Goal: Check status: Check status

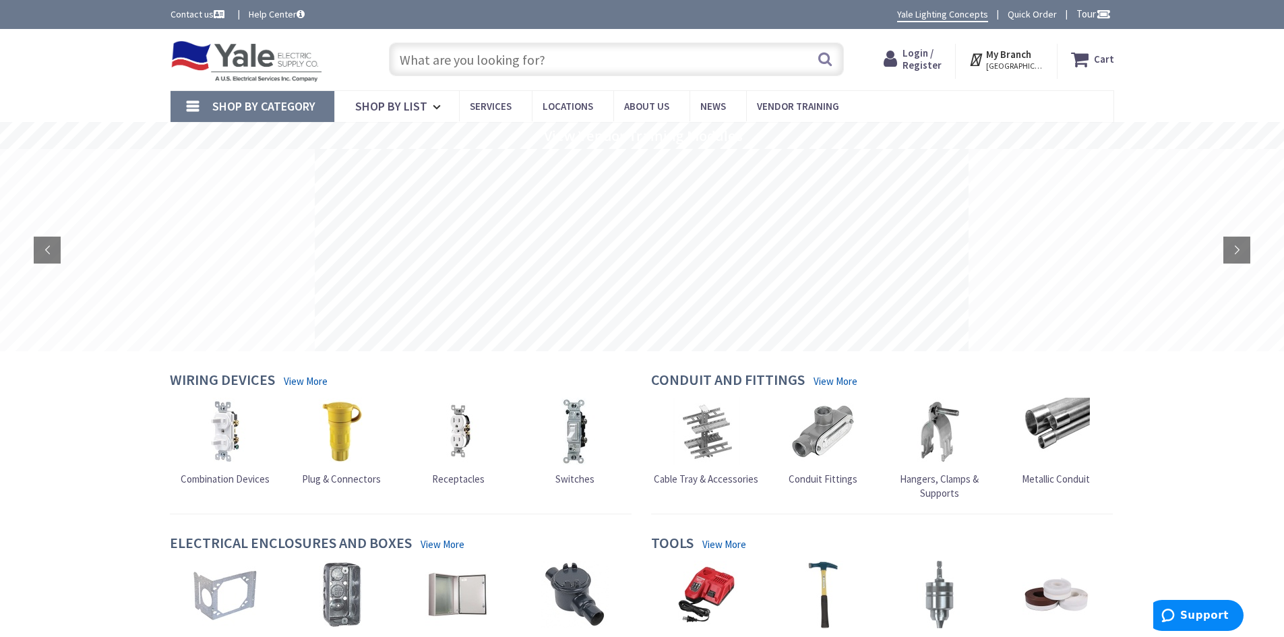
click at [919, 54] on span "Login / Register" at bounding box center [921, 59] width 39 height 25
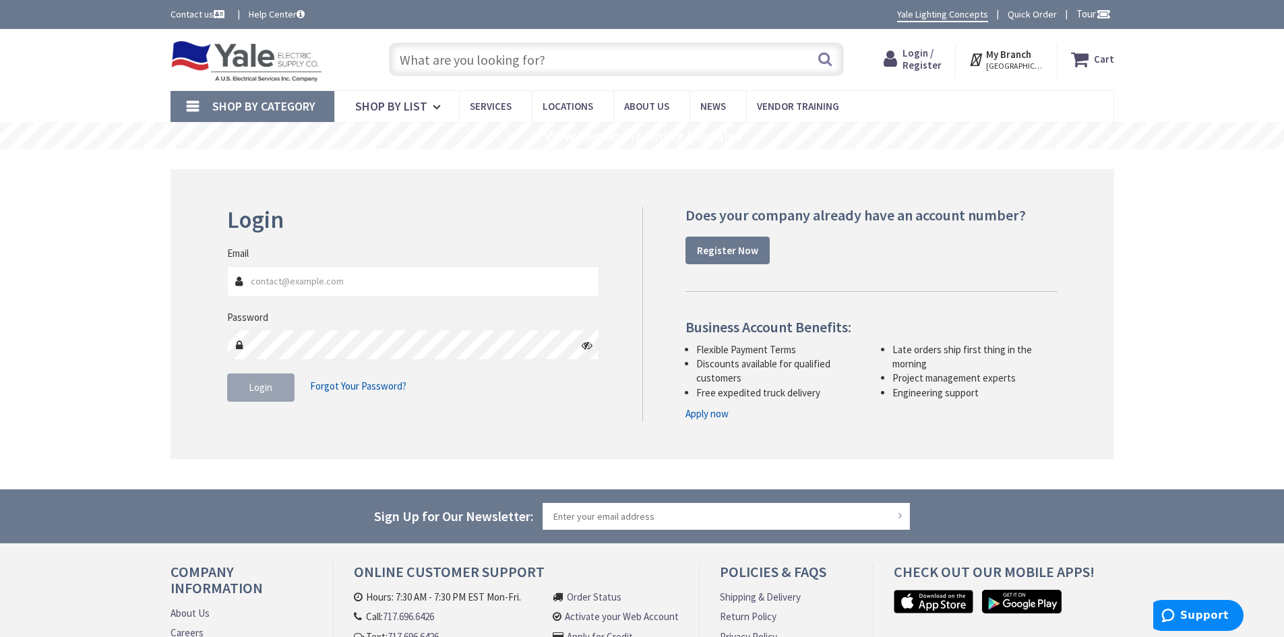
type input "[EMAIL_ADDRESS][DOMAIN_NAME]"
click at [277, 385] on button "Login" at bounding box center [260, 387] width 67 height 28
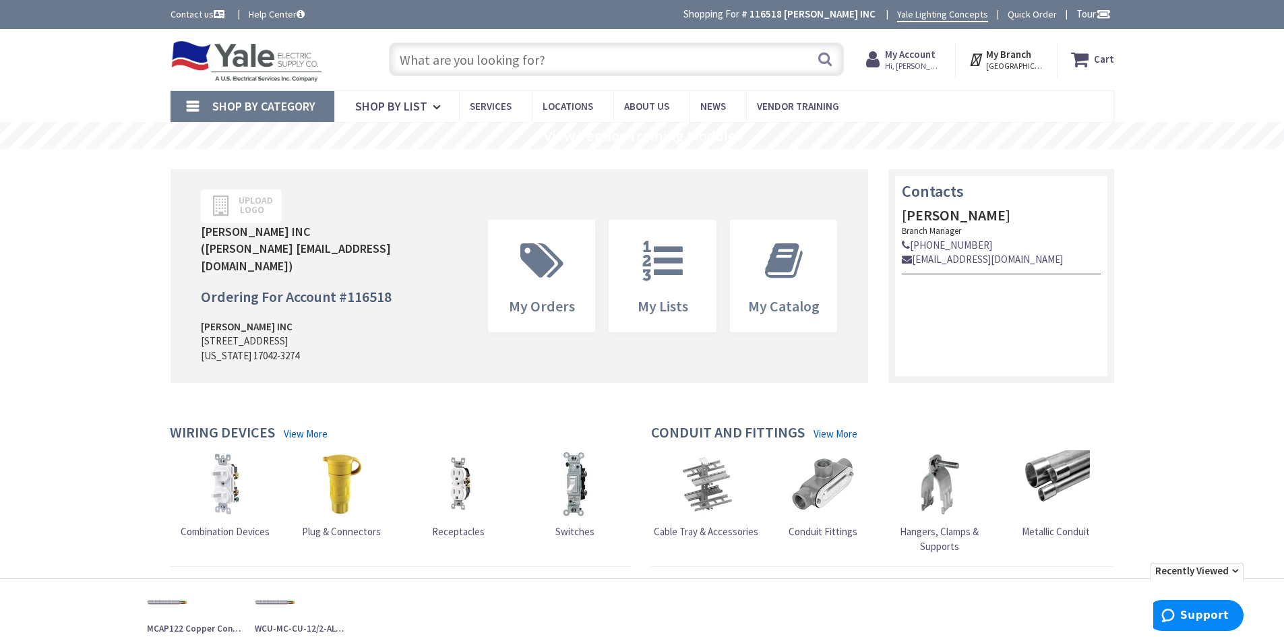
click at [906, 62] on span "Hi, [PERSON_NAME]" at bounding box center [913, 66] width 57 height 11
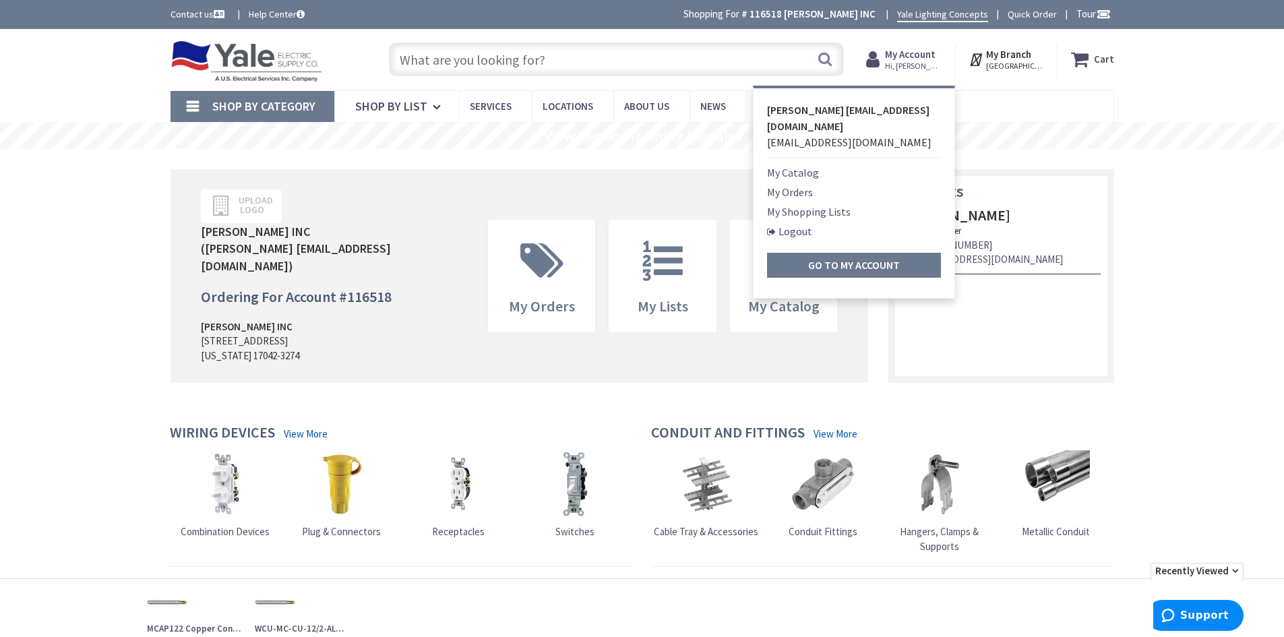
click at [813, 192] on link "My Orders" at bounding box center [790, 192] width 46 height 16
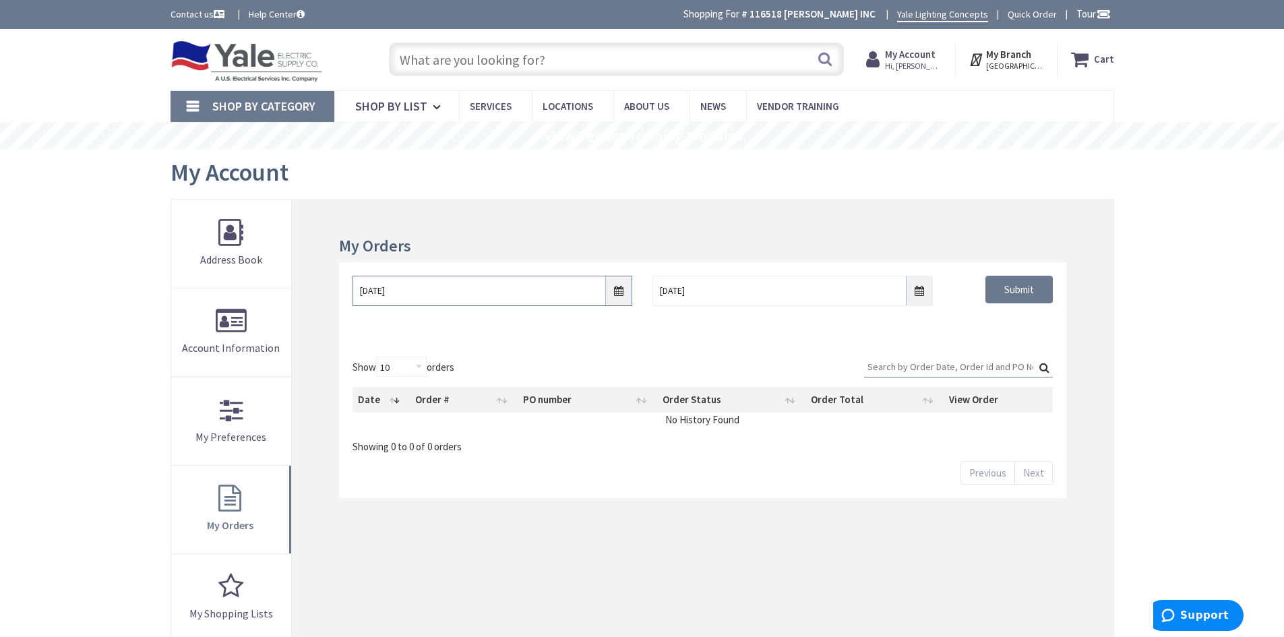
click at [617, 296] on input "10/2/2025" at bounding box center [492, 291] width 280 height 30
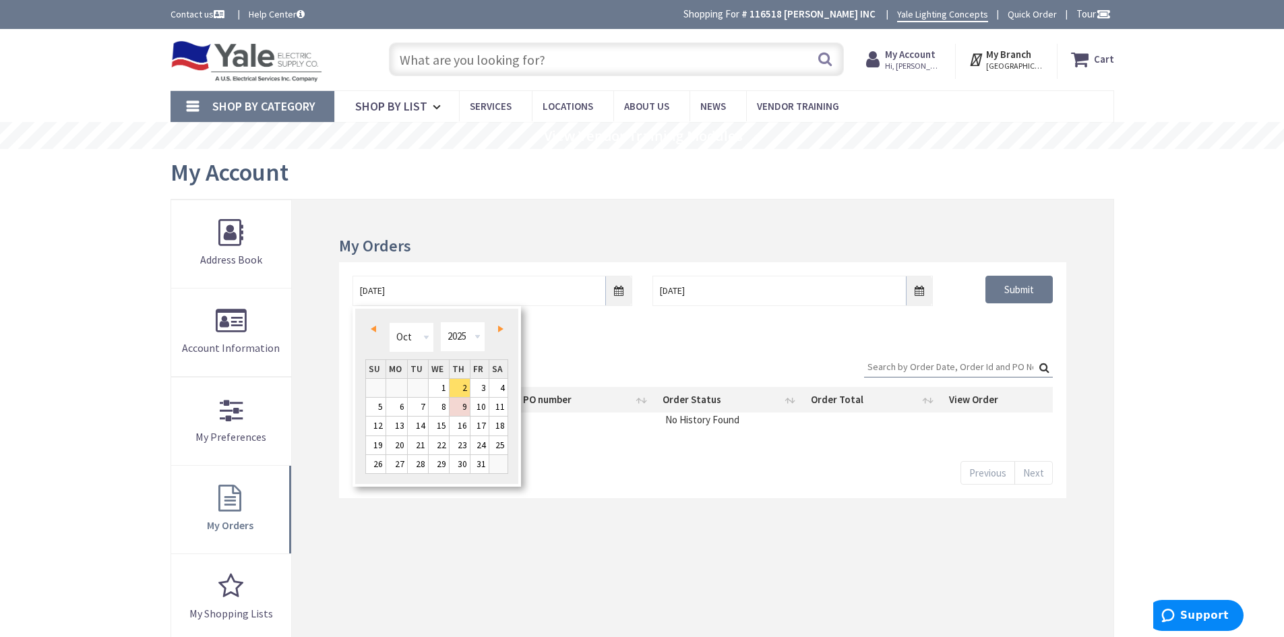
click at [374, 330] on span "Prev" at bounding box center [373, 329] width 5 height 7
click at [400, 390] on link "1" at bounding box center [396, 388] width 21 height 18
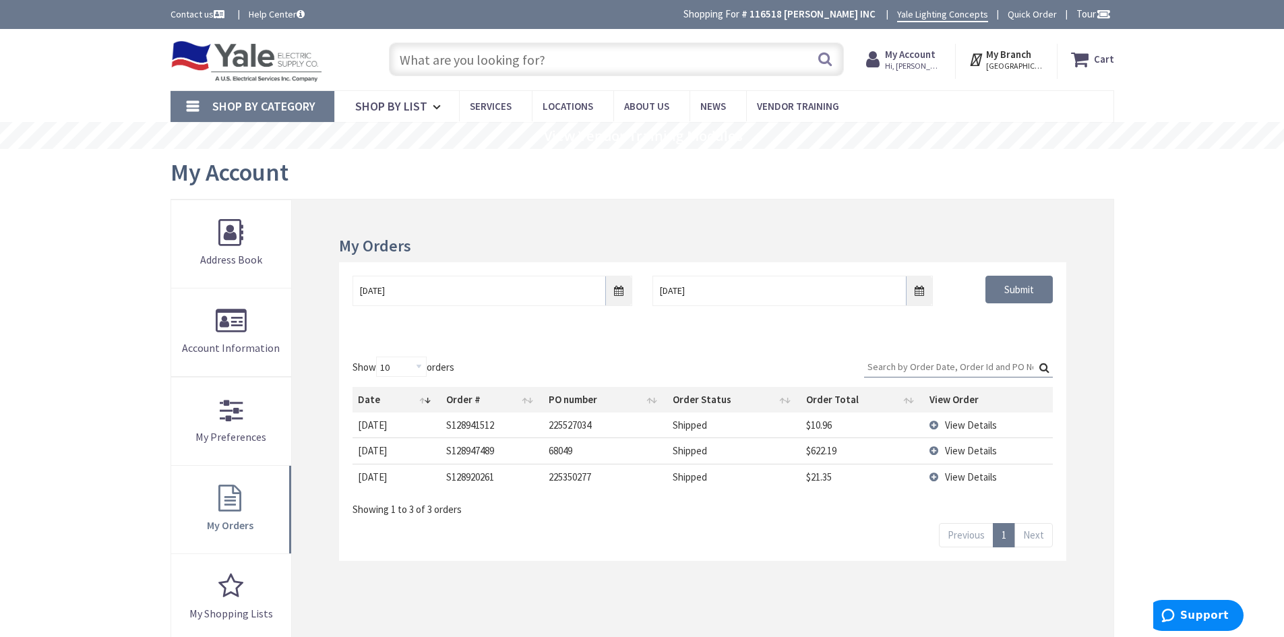
click at [934, 479] on td "View Details" at bounding box center [988, 477] width 129 height 26
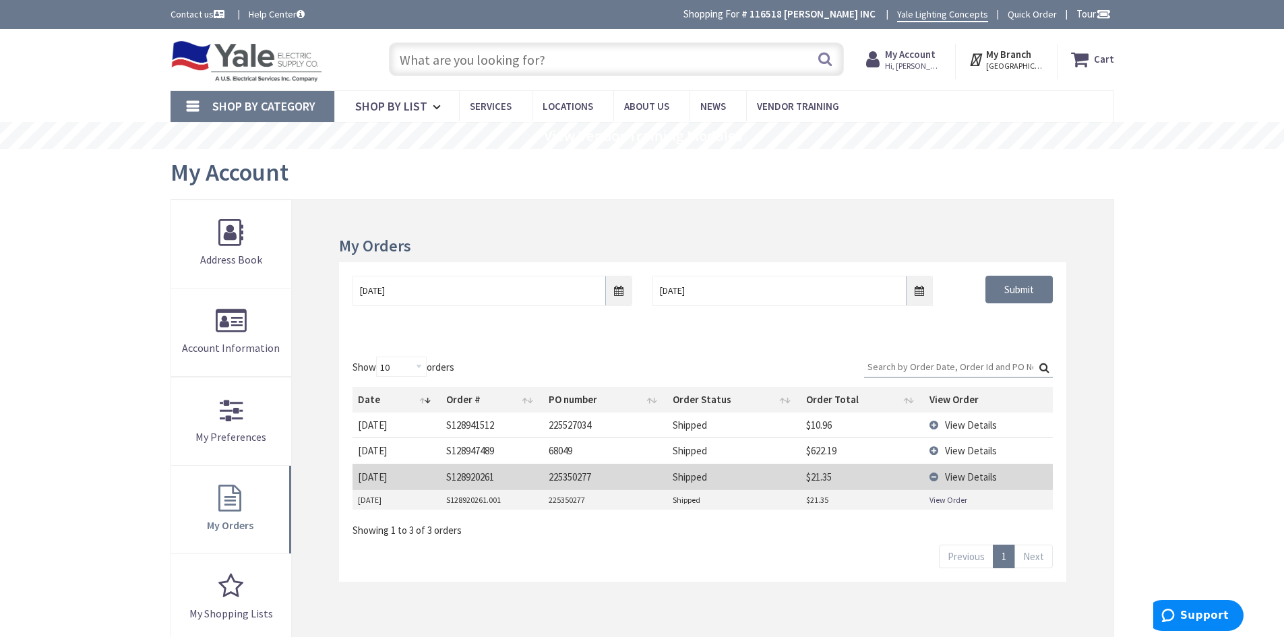
click at [944, 497] on link "View Order" at bounding box center [948, 499] width 38 height 11
click at [932, 452] on td "View Details" at bounding box center [988, 450] width 129 height 26
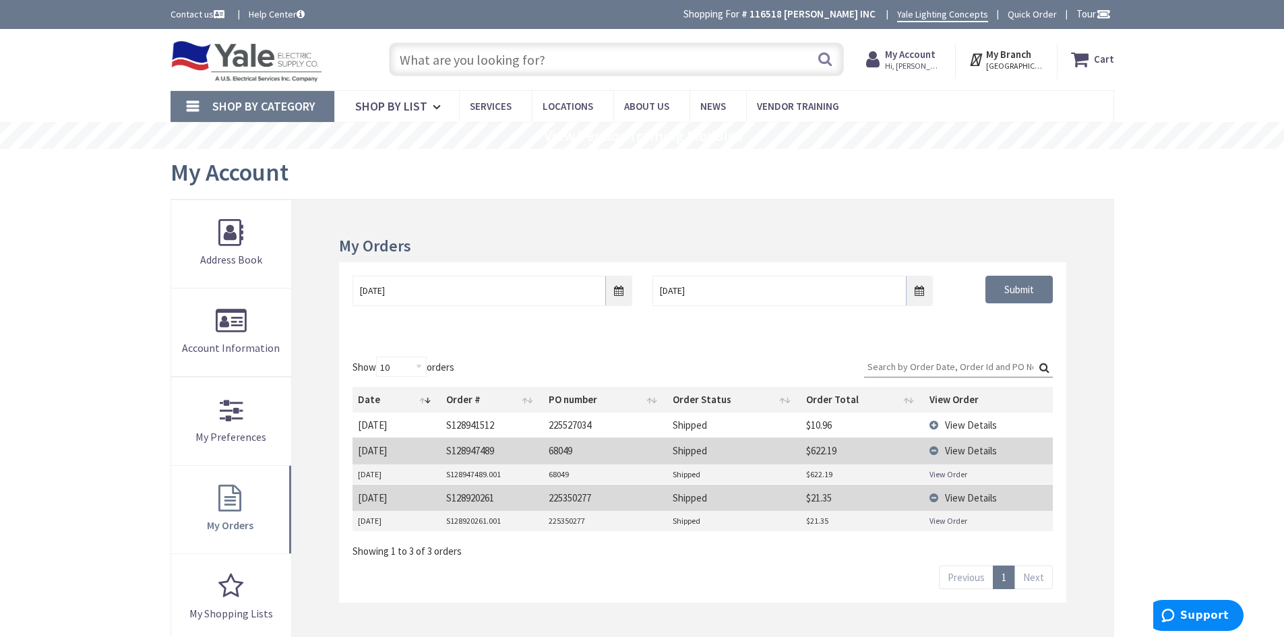
click at [940, 474] on link "View Order" at bounding box center [948, 473] width 38 height 11
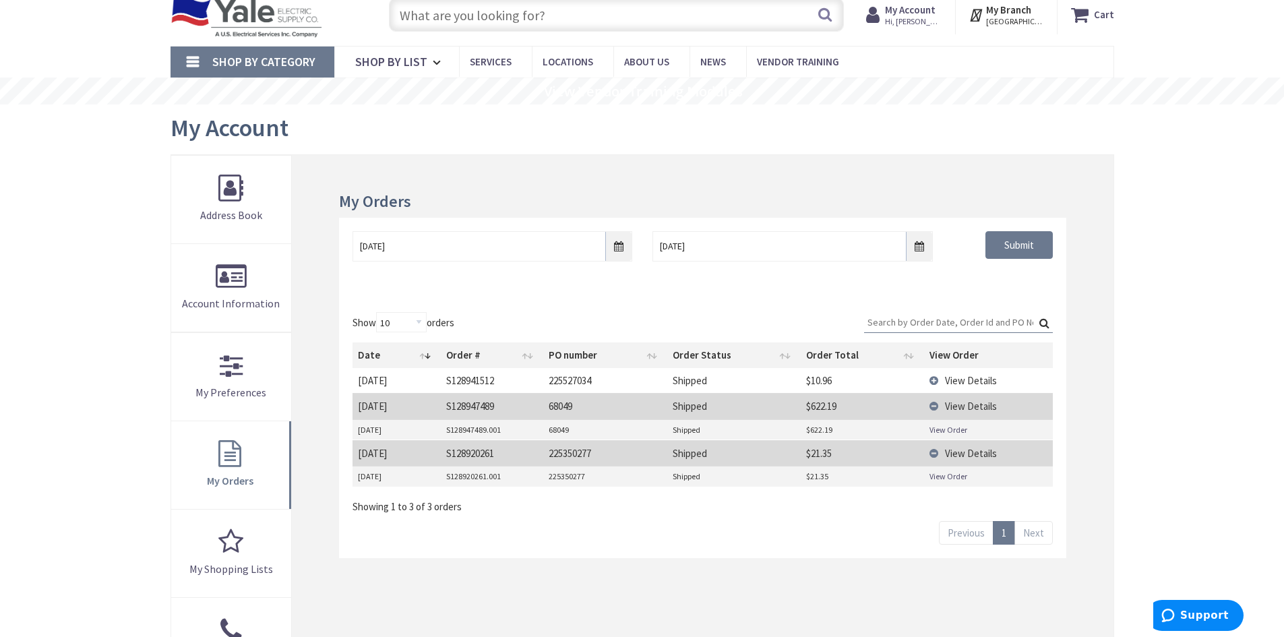
scroll to position [67, 0]
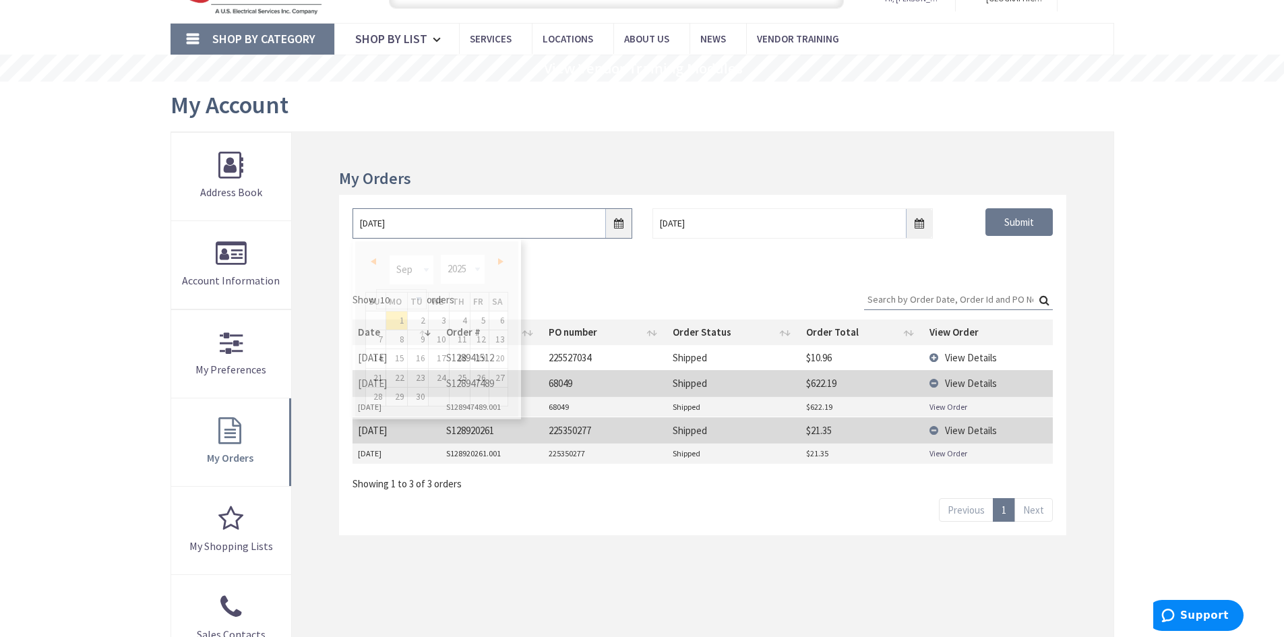
click at [619, 228] on input "09/01/2025" at bounding box center [492, 223] width 280 height 30
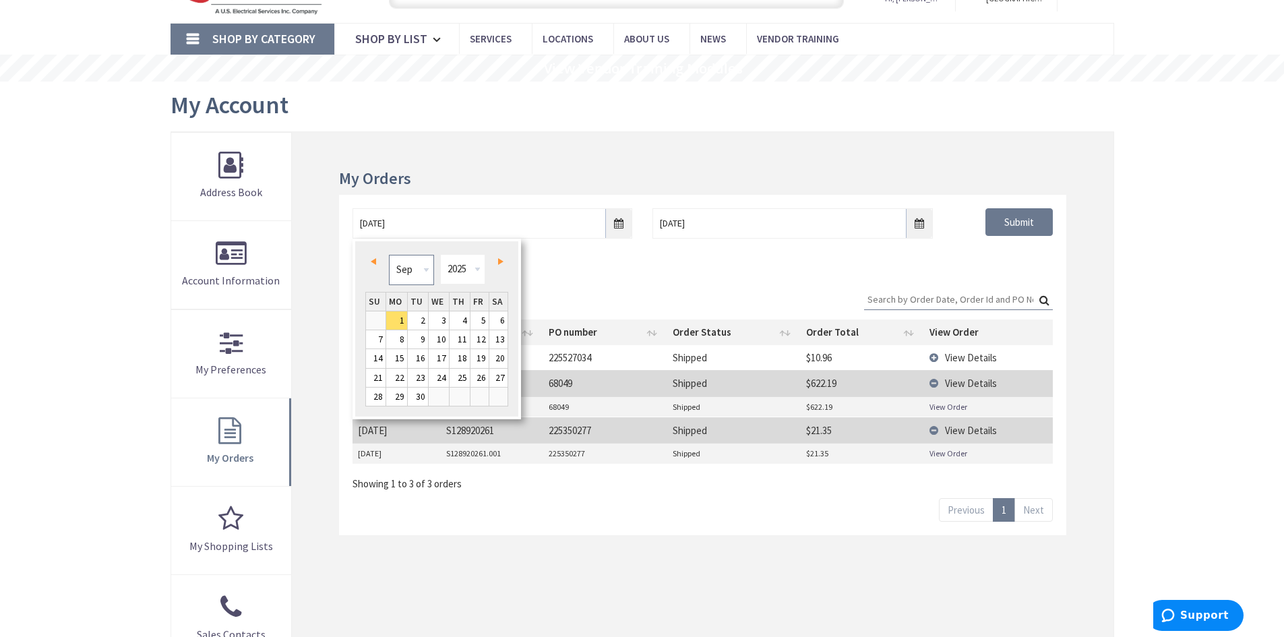
click at [425, 268] on select "Jan Feb Mar Apr May Jun Jul Aug Sep Oct Nov Dec" at bounding box center [411, 270] width 45 height 30
type input "06/29/2025"
click at [1028, 220] on input "Submit" at bounding box center [1018, 222] width 67 height 28
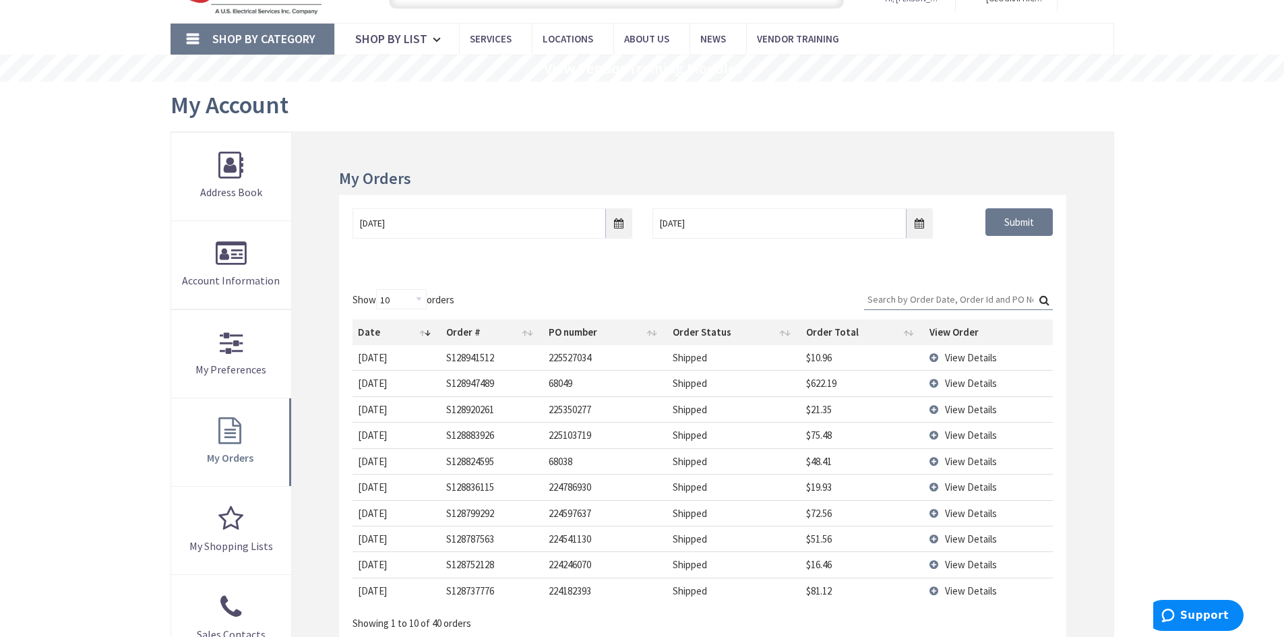
click at [957, 513] on span "View Details" at bounding box center [971, 513] width 52 height 13
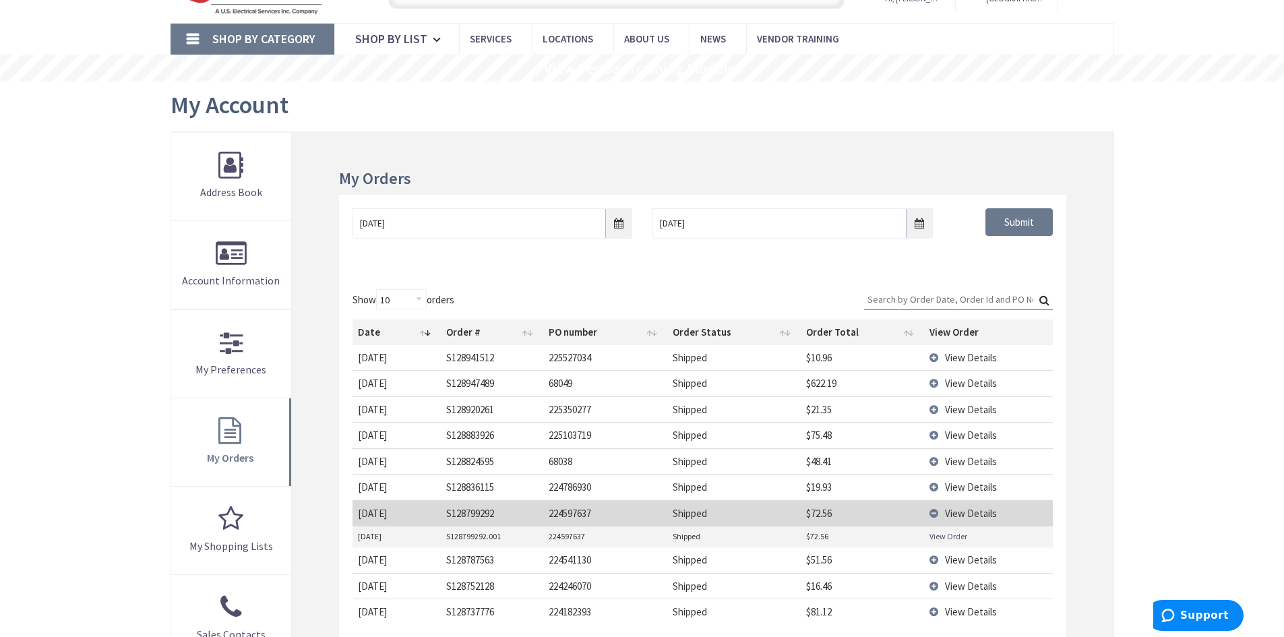
click at [951, 539] on link "View Order" at bounding box center [948, 535] width 38 height 11
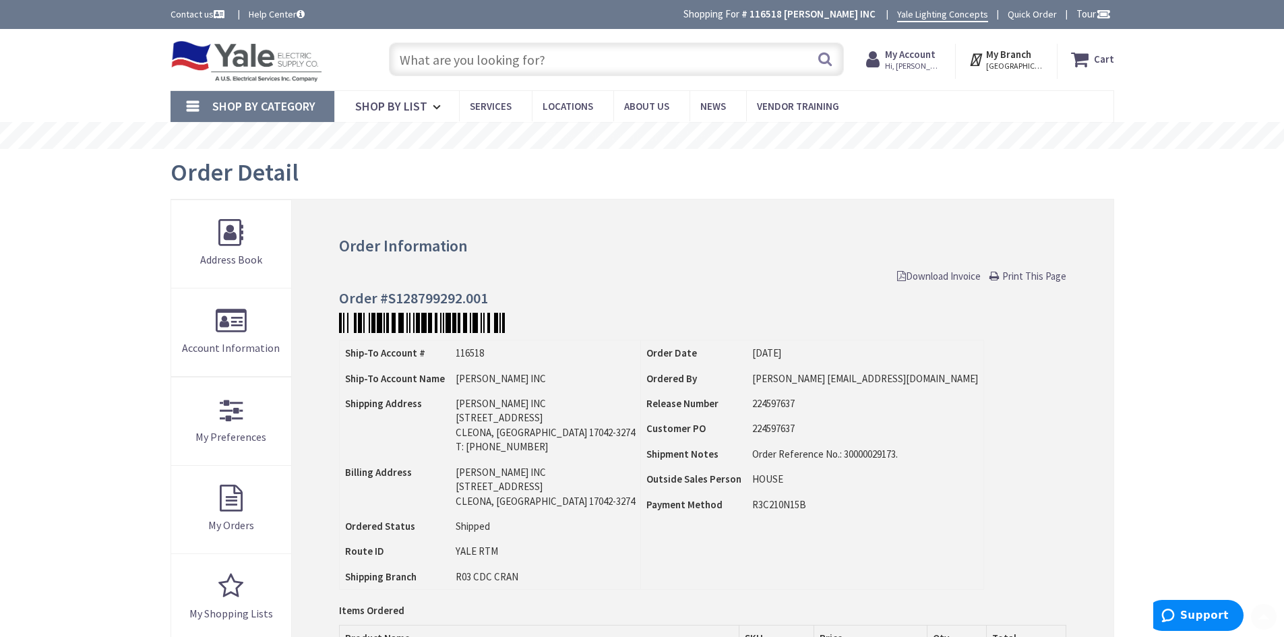
scroll to position [202, 0]
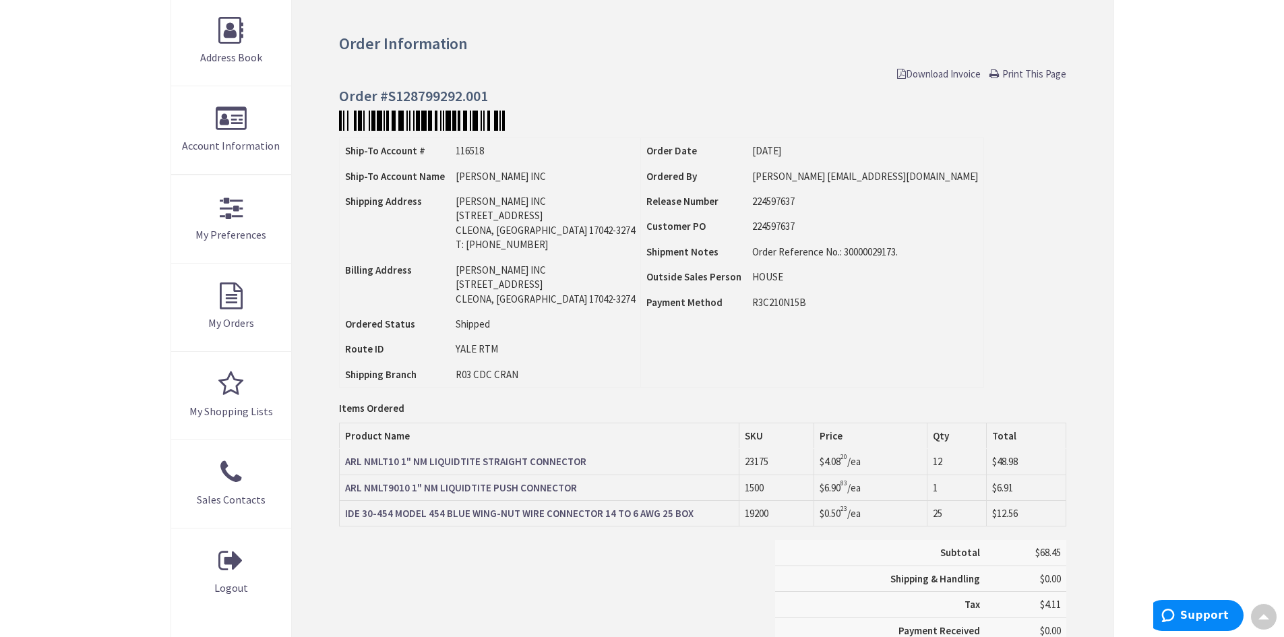
click at [938, 75] on span "Download Invoice" at bounding box center [939, 73] width 84 height 13
